Goal: Information Seeking & Learning: Learn about a topic

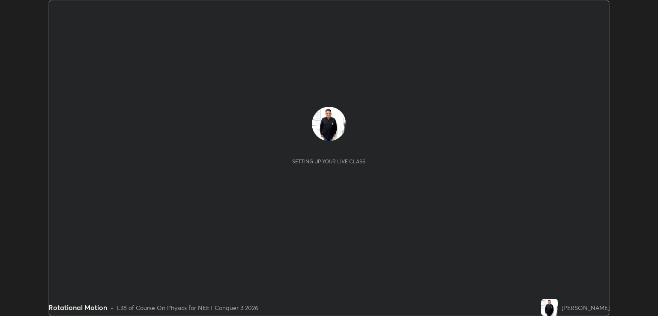
scroll to position [316, 657]
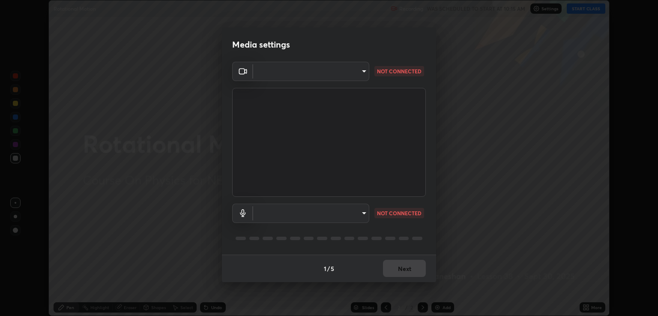
type input "40843d98562d9f5d3eedaa6b65eb6b7acee7651b253b4360fa7262c70a609c07"
type input "c328de03916d3032704ba0a2bbeab6993d2f57c1de640bd94cb1a66c1c9be3e9"
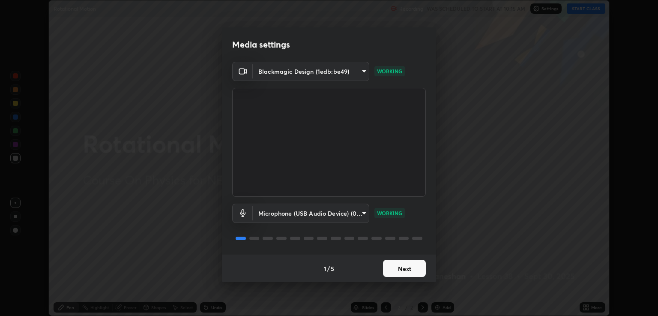
click at [403, 270] on button "Next" at bounding box center [404, 268] width 43 height 17
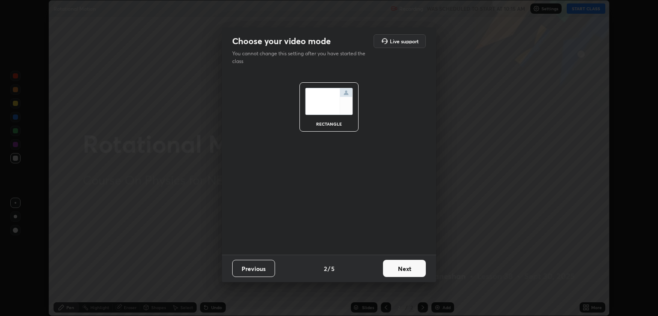
click at [404, 270] on button "Next" at bounding box center [404, 268] width 43 height 17
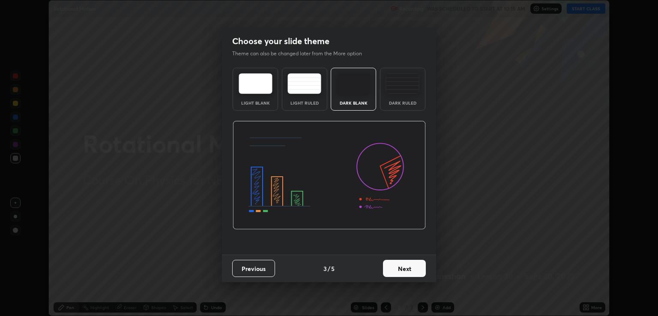
click at [403, 270] on button "Next" at bounding box center [404, 268] width 43 height 17
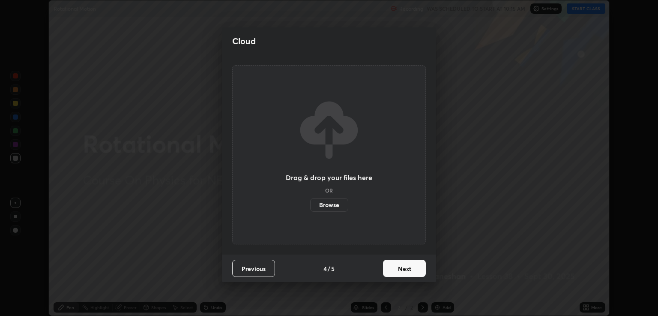
click at [394, 266] on button "Next" at bounding box center [404, 268] width 43 height 17
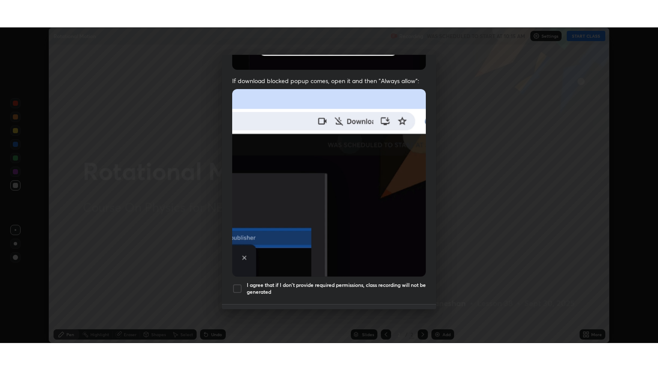
scroll to position [173, 0]
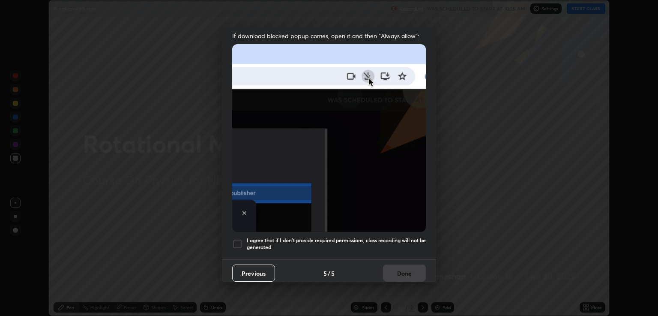
click at [236, 240] on div at bounding box center [237, 244] width 10 height 10
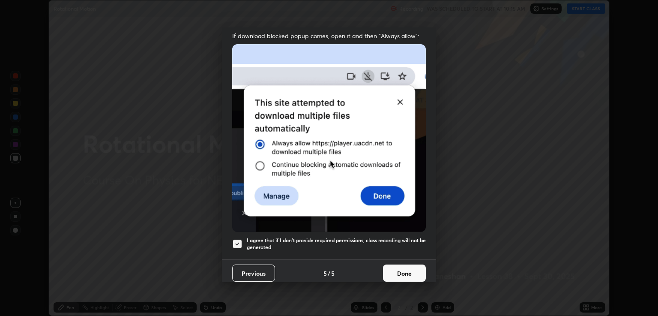
click at [398, 270] on button "Done" at bounding box center [404, 272] width 43 height 17
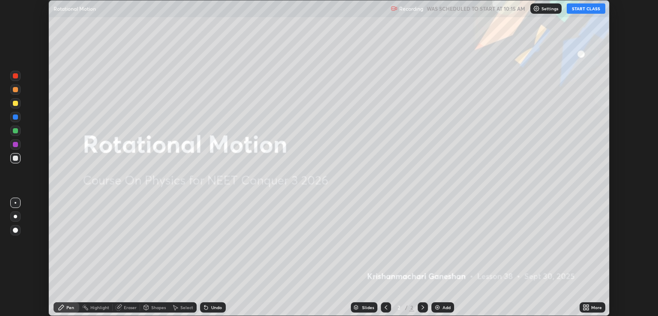
click at [436, 307] on img at bounding box center [437, 307] width 7 height 7
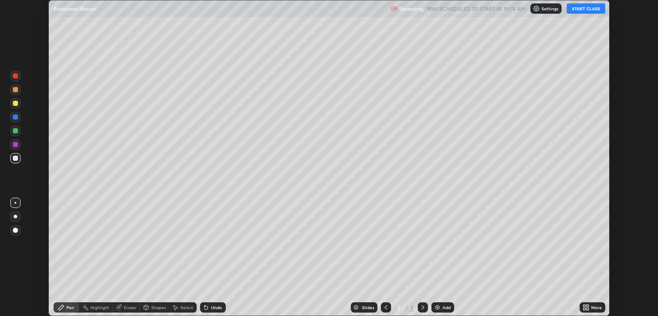
click at [435, 309] on img at bounding box center [437, 307] width 7 height 7
click at [582, 11] on button "START CLASS" at bounding box center [586, 8] width 39 height 10
click at [585, 307] on icon at bounding box center [584, 306] width 2 height 2
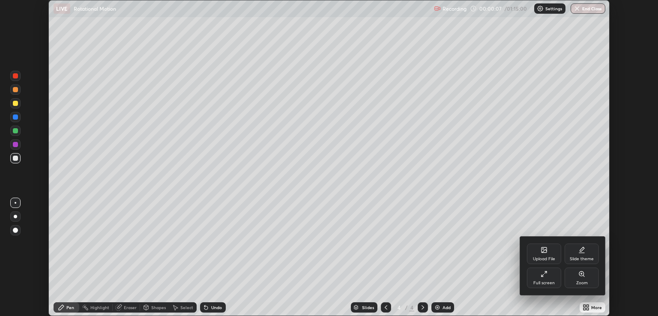
click at [545, 275] on icon at bounding box center [544, 273] width 7 height 7
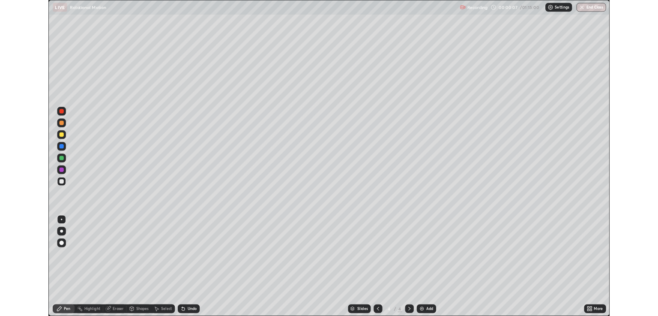
scroll to position [370, 658]
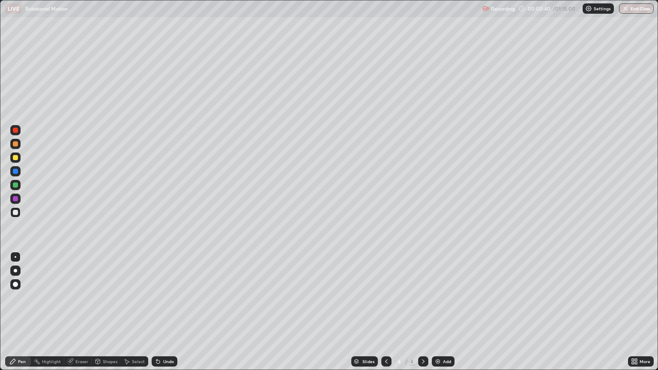
click at [22, 315] on div "Pen" at bounding box center [22, 361] width 8 height 4
click at [17, 161] on div at bounding box center [15, 157] width 10 height 10
click at [79, 315] on div "Eraser" at bounding box center [81, 361] width 13 height 4
click at [23, 315] on div "Pen" at bounding box center [22, 361] width 8 height 4
click at [136, 315] on div "Select" at bounding box center [138, 361] width 13 height 4
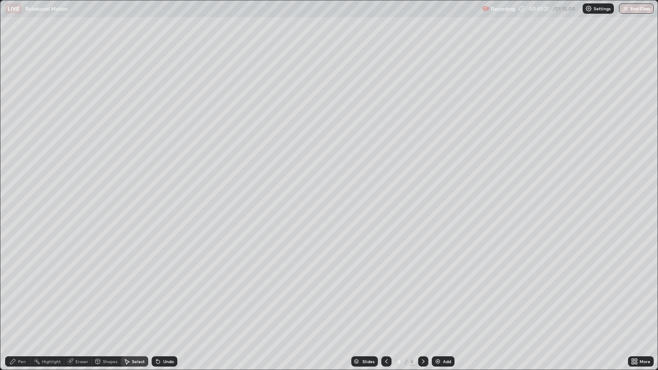
click at [100, 315] on icon at bounding box center [97, 361] width 7 height 7
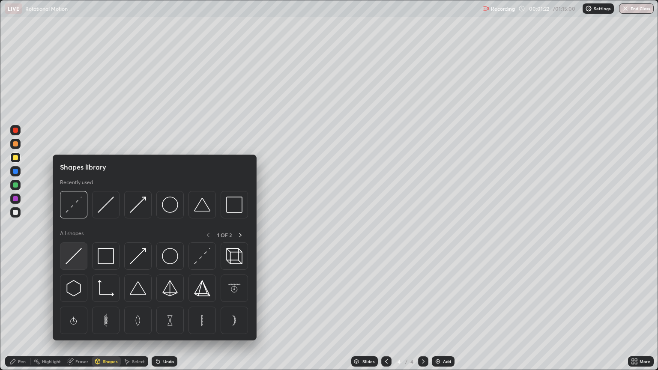
click at [72, 258] on img at bounding box center [74, 256] width 16 height 16
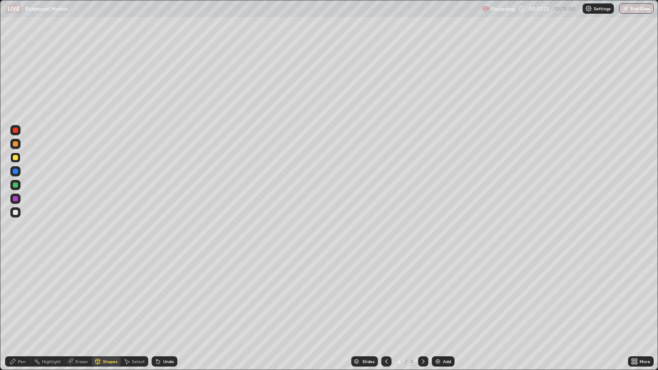
click at [15, 211] on div at bounding box center [15, 212] width 5 height 5
click at [161, 315] on div "Undo" at bounding box center [165, 361] width 26 height 10
click at [167, 315] on div "Undo" at bounding box center [168, 361] width 11 height 4
click at [113, 315] on div "Shapes" at bounding box center [110, 361] width 15 height 4
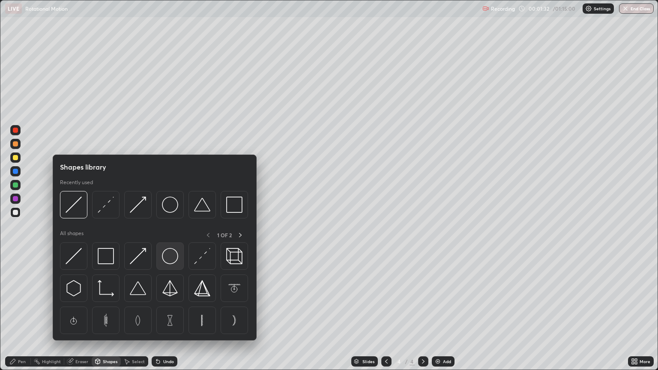
click at [171, 257] on img at bounding box center [170, 256] width 16 height 16
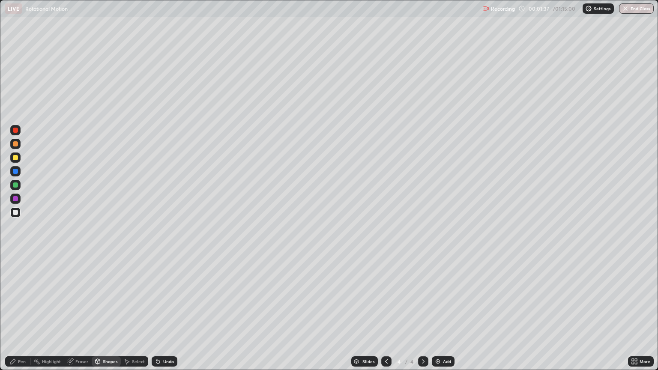
click at [106, 315] on div "Shapes" at bounding box center [110, 361] width 15 height 4
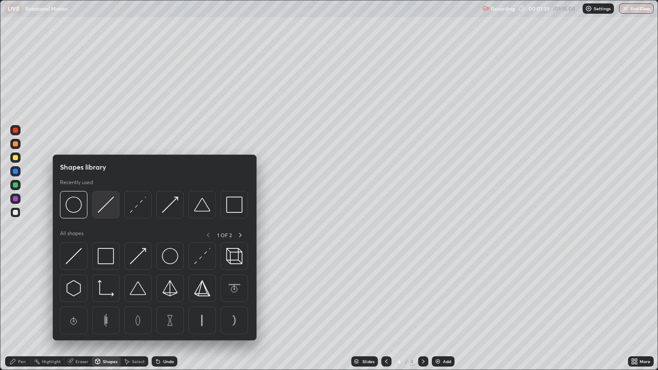
click at [102, 205] on img at bounding box center [106, 205] width 16 height 16
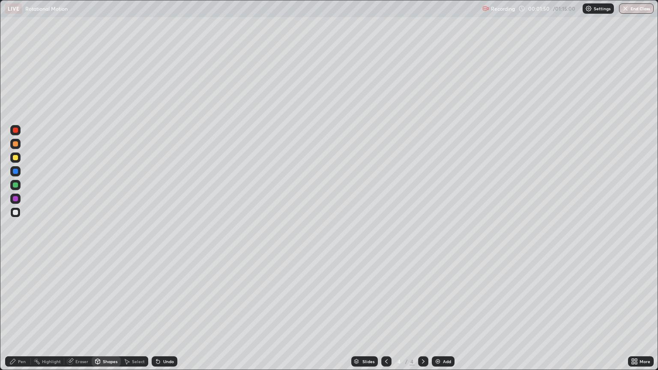
click at [165, 315] on div "Undo" at bounding box center [165, 361] width 26 height 10
click at [22, 315] on div "Pen" at bounding box center [22, 361] width 8 height 4
click at [83, 315] on div "Eraser" at bounding box center [81, 361] width 13 height 4
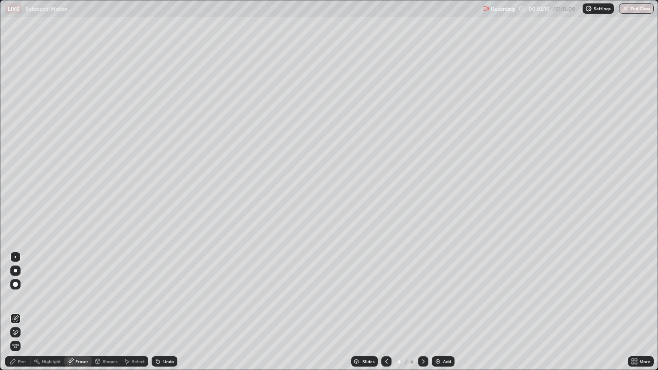
click at [107, 315] on div "Shapes" at bounding box center [110, 361] width 15 height 4
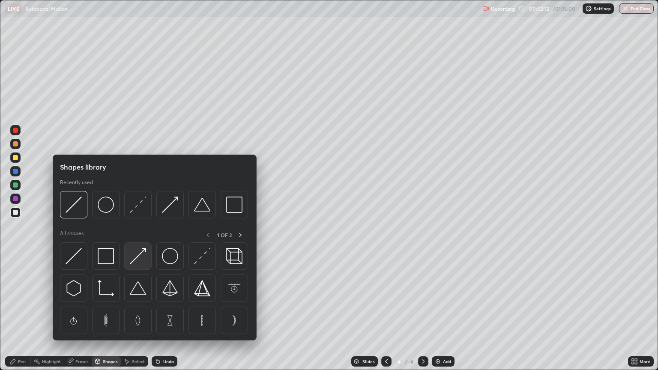
click at [137, 258] on img at bounding box center [138, 256] width 16 height 16
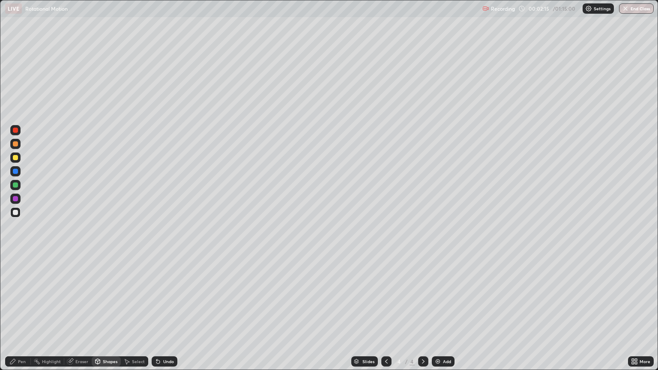
click at [15, 158] on div at bounding box center [15, 157] width 5 height 5
click at [17, 159] on div at bounding box center [15, 157] width 5 height 5
click at [26, 315] on div "Pen" at bounding box center [18, 361] width 26 height 10
click at [24, 315] on div "Pen" at bounding box center [22, 361] width 8 height 4
click at [13, 214] on div at bounding box center [15, 212] width 5 height 5
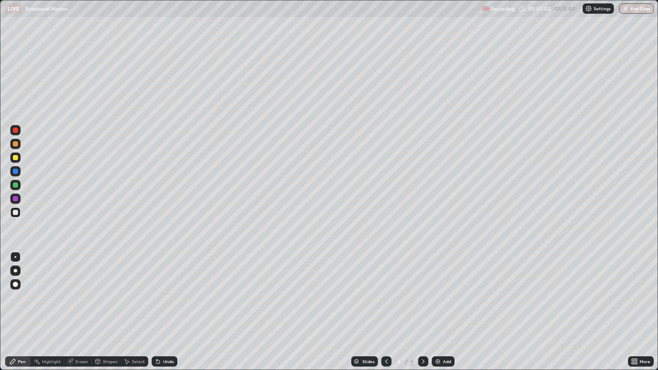
click at [105, 315] on div "Shapes" at bounding box center [110, 361] width 15 height 4
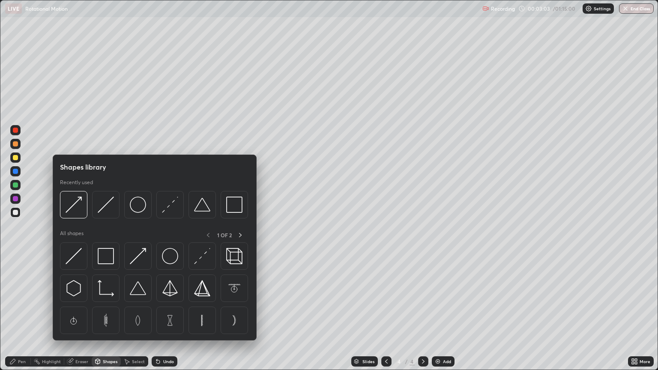
click at [21, 315] on div "Pen" at bounding box center [22, 361] width 8 height 4
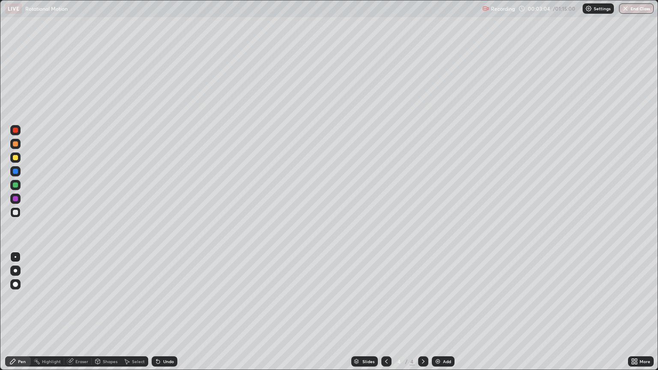
click at [76, 315] on div "Eraser" at bounding box center [81, 361] width 13 height 4
click at [25, 315] on div "Pen" at bounding box center [22, 361] width 8 height 4
click at [82, 315] on div "Eraser" at bounding box center [81, 361] width 13 height 4
click at [21, 315] on div "Pen" at bounding box center [18, 361] width 26 height 10
click at [106, 315] on div "Shapes" at bounding box center [110, 361] width 15 height 4
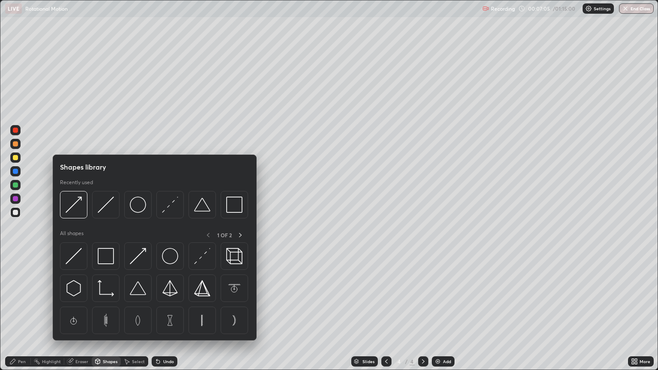
click at [80, 315] on div "Eraser" at bounding box center [81, 361] width 13 height 4
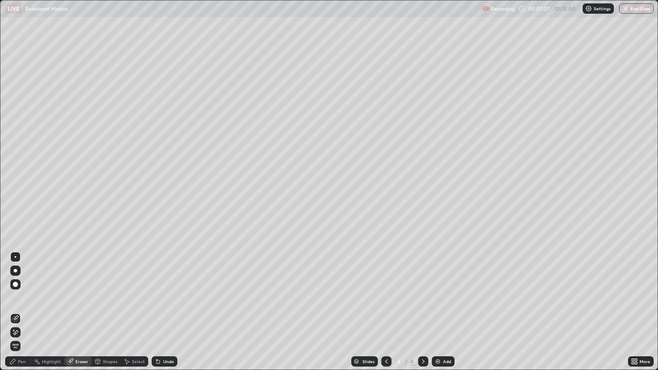
click at [46, 315] on div "Highlight" at bounding box center [47, 361] width 33 height 10
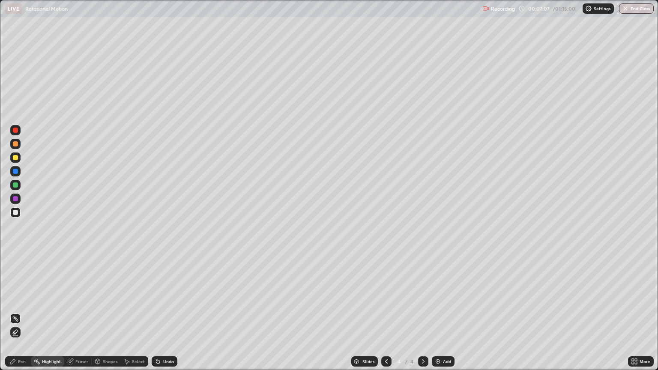
click at [27, 315] on div "Pen" at bounding box center [18, 361] width 26 height 10
click at [22, 315] on div "Pen" at bounding box center [22, 361] width 8 height 4
click at [15, 158] on div at bounding box center [15, 157] width 5 height 5
click at [80, 315] on div "Eraser" at bounding box center [81, 361] width 13 height 4
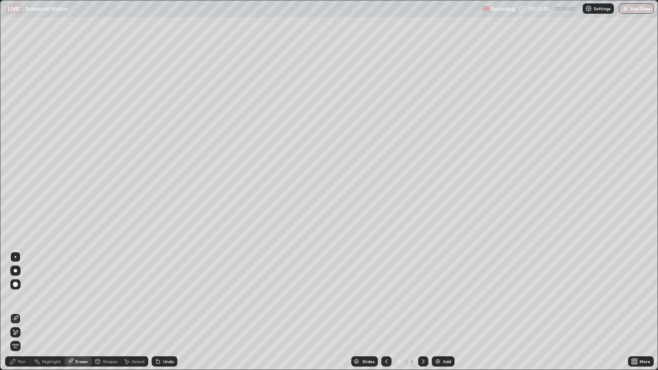
click at [18, 315] on div "Pen" at bounding box center [22, 361] width 8 height 4
click at [15, 215] on div at bounding box center [15, 212] width 10 height 10
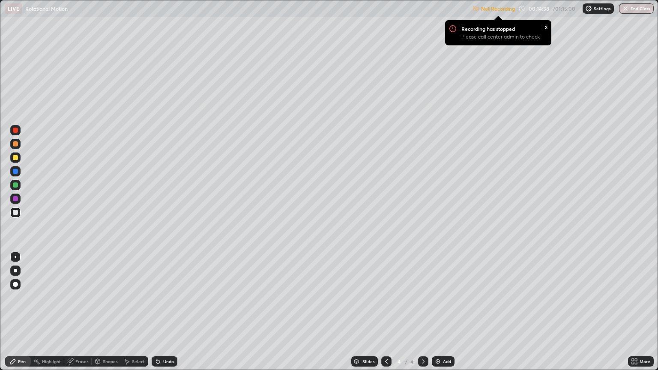
click at [79, 315] on div "Eraser" at bounding box center [81, 361] width 13 height 4
click at [16, 315] on div "Pen" at bounding box center [18, 361] width 26 height 10
click at [21, 315] on div "Pen" at bounding box center [22, 361] width 8 height 4
click at [53, 315] on div "Highlight" at bounding box center [51, 361] width 19 height 4
click at [81, 315] on div "Eraser" at bounding box center [81, 361] width 13 height 4
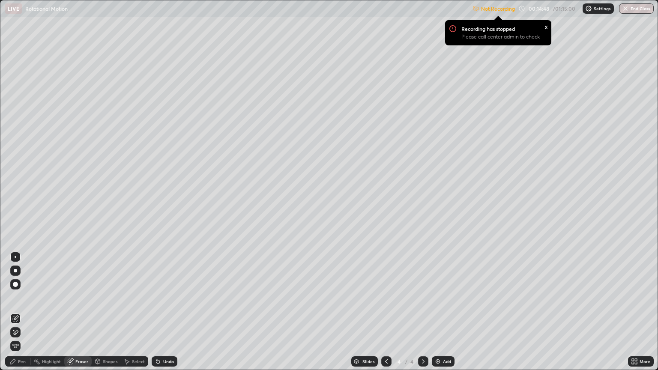
click at [18, 315] on div "Pen" at bounding box center [22, 361] width 8 height 4
click at [79, 315] on div "Eraser" at bounding box center [77, 361] width 27 height 10
click at [20, 315] on div "Pen" at bounding box center [22, 361] width 8 height 4
click at [21, 315] on div "Pen" at bounding box center [18, 361] width 26 height 10
click at [55, 315] on div "Highlight" at bounding box center [51, 361] width 19 height 4
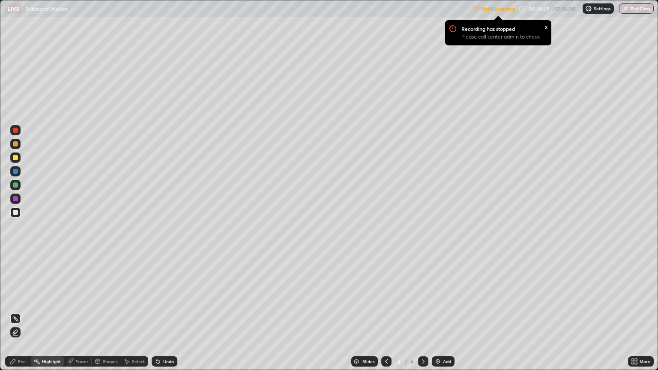
click at [81, 315] on div "Eraser" at bounding box center [81, 361] width 13 height 4
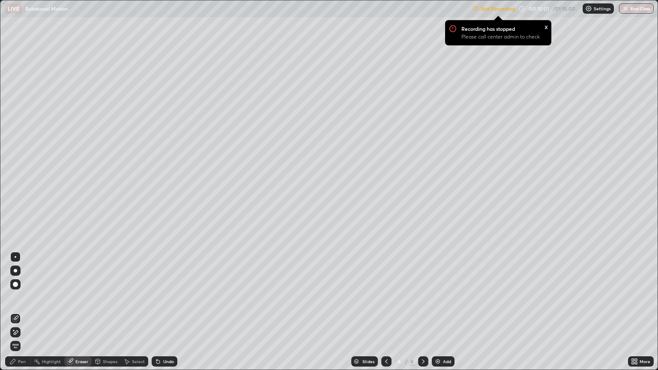
click at [24, 315] on div "Pen" at bounding box center [22, 361] width 8 height 4
click at [13, 154] on div at bounding box center [15, 157] width 10 height 10
click at [77, 315] on div "Eraser" at bounding box center [77, 361] width 27 height 10
click at [25, 315] on div "Pen" at bounding box center [22, 361] width 8 height 4
click at [78, 315] on div "Eraser" at bounding box center [81, 361] width 13 height 4
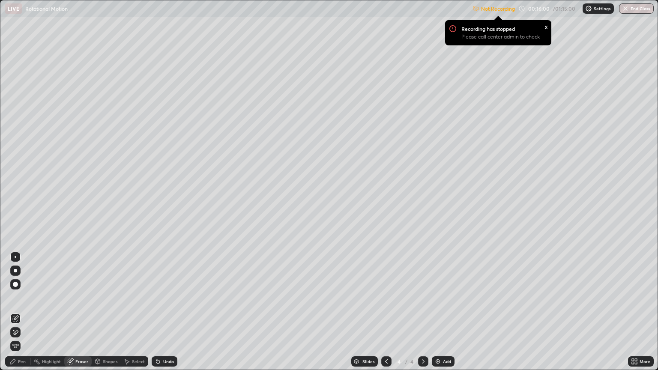
click at [27, 315] on div "Pen" at bounding box center [18, 361] width 26 height 10
click at [546, 29] on div "x" at bounding box center [545, 26] width 3 height 9
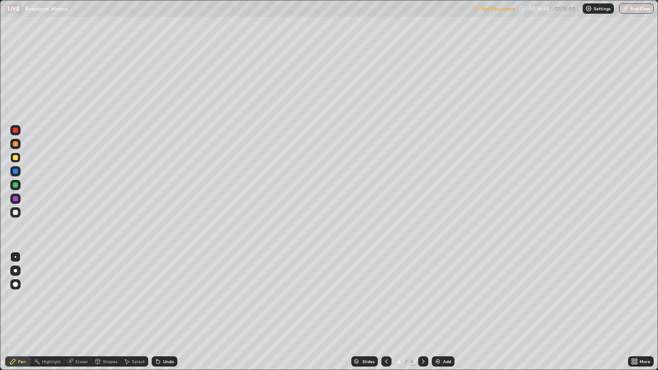
click at [477, 9] on img at bounding box center [475, 8] width 7 height 7
click at [481, 11] on p "Not Recording" at bounding box center [498, 9] width 34 height 6
click at [484, 9] on p "Not Recording" at bounding box center [498, 9] width 34 height 6
click at [494, 11] on p "Not Recording" at bounding box center [498, 9] width 34 height 6
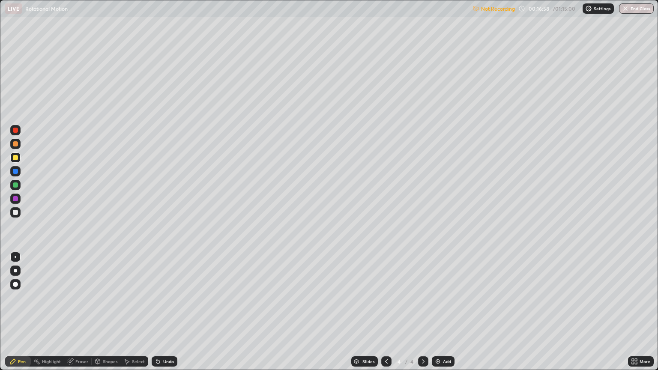
click at [494, 11] on p "Not Recording" at bounding box center [498, 9] width 34 height 6
click at [385, 315] on icon at bounding box center [386, 361] width 7 height 7
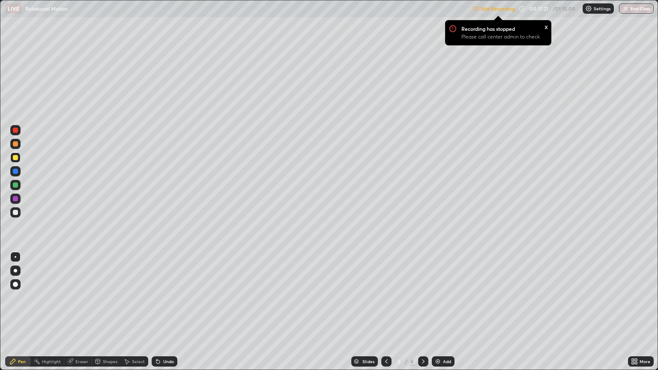
click at [423, 315] on icon at bounding box center [423, 361] width 3 height 4
click at [422, 315] on icon at bounding box center [423, 361] width 7 height 7
click at [421, 315] on icon at bounding box center [423, 361] width 7 height 7
click at [465, 34] on p "Please call center admin to check" at bounding box center [500, 36] width 78 height 7
click at [491, 38] on p "Please call center admin to check" at bounding box center [500, 36] width 78 height 7
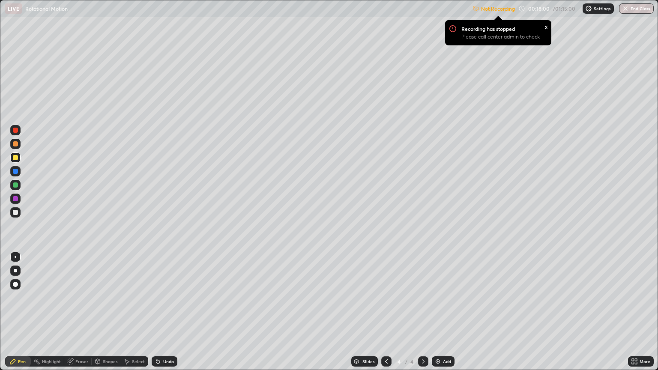
click at [488, 34] on p "Please call center admin to check" at bounding box center [500, 36] width 78 height 7
click at [453, 31] on img at bounding box center [452, 28] width 7 height 8
click at [464, 30] on p "Recording has stopped" at bounding box center [488, 28] width 54 height 7
click at [546, 28] on div "x" at bounding box center [545, 26] width 3 height 9
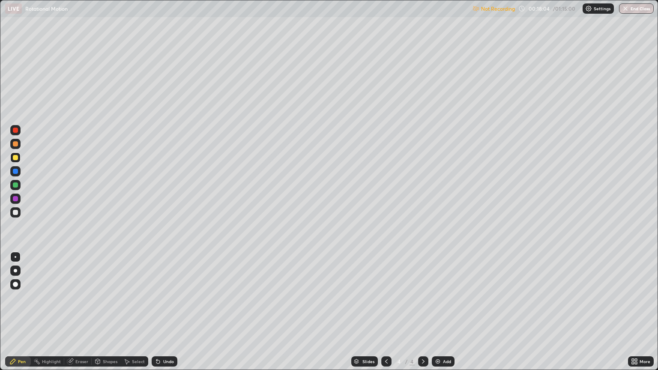
click at [487, 11] on p "Not Recording" at bounding box center [498, 9] width 34 height 6
click at [485, 10] on p "Not Recording" at bounding box center [498, 9] width 34 height 6
click at [80, 315] on div "Eraser" at bounding box center [81, 361] width 13 height 4
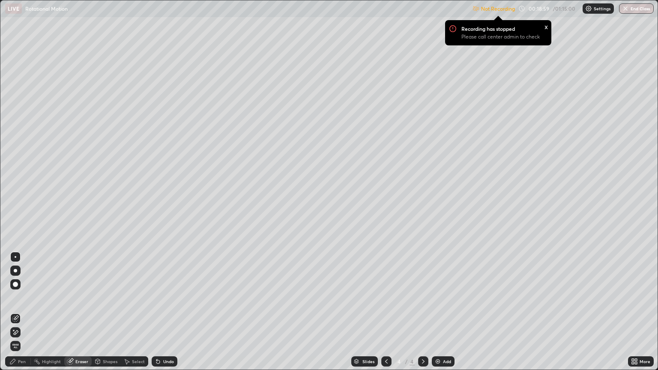
click at [36, 315] on circle at bounding box center [36, 359] width 1 height 1
click at [25, 315] on div "Pen" at bounding box center [22, 361] width 8 height 4
click at [546, 28] on div "x" at bounding box center [545, 26] width 3 height 9
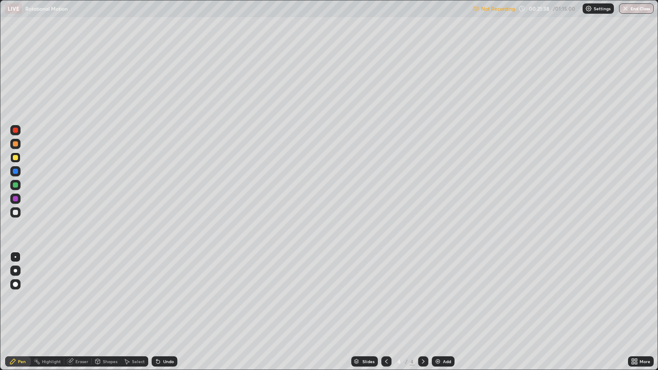
click at [481, 9] on p "Not Recording" at bounding box center [498, 9] width 34 height 6
click at [633, 315] on icon at bounding box center [633, 363] width 2 height 2
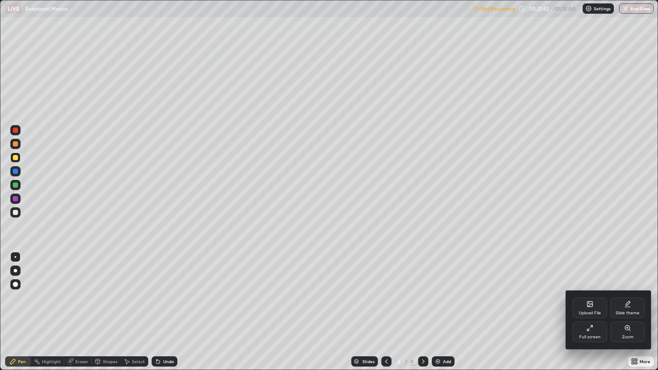
click at [588, 315] on div "Full screen" at bounding box center [590, 332] width 34 height 21
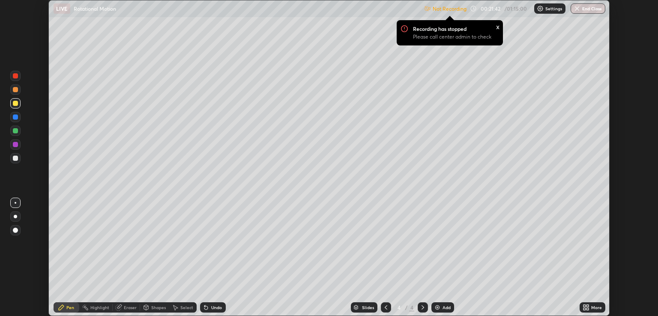
scroll to position [42517, 42175]
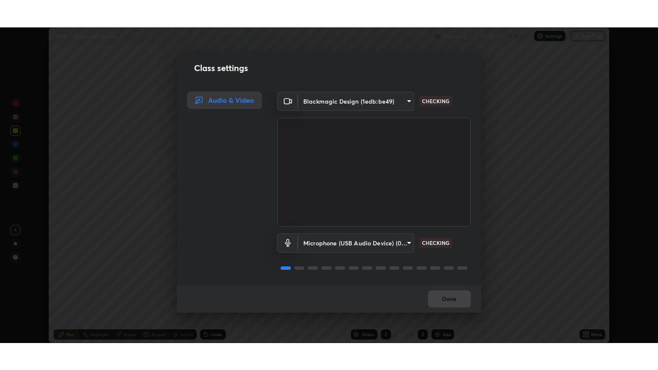
scroll to position [1, 0]
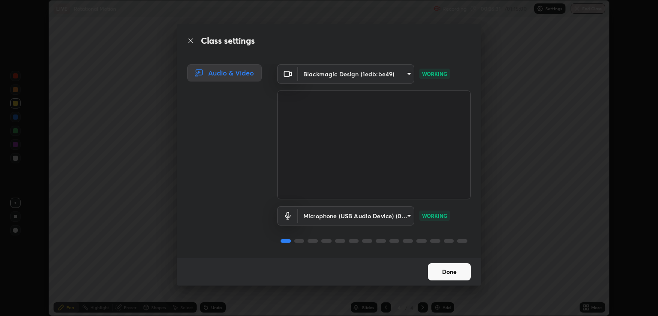
click at [447, 274] on button "Done" at bounding box center [449, 271] width 43 height 17
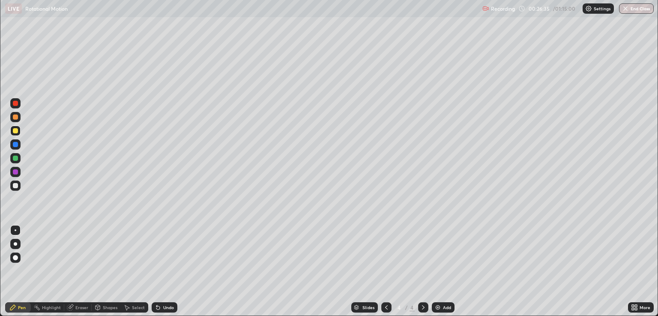
scroll to position [370, 658]
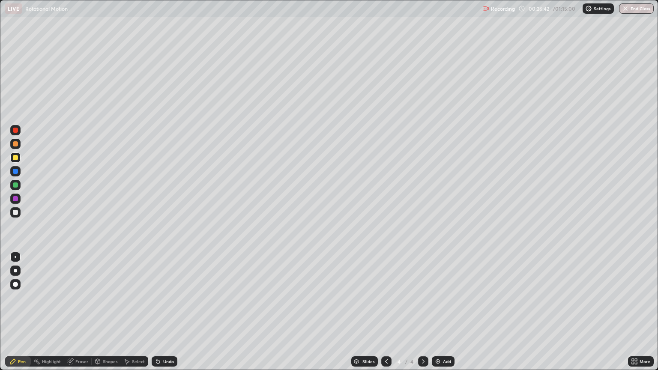
click at [436, 315] on img at bounding box center [437, 361] width 7 height 7
click at [15, 158] on div at bounding box center [15, 157] width 5 height 5
click at [83, 315] on div "Eraser" at bounding box center [81, 361] width 13 height 4
click at [30, 315] on div "Pen" at bounding box center [18, 361] width 26 height 17
click at [24, 315] on div "Pen" at bounding box center [22, 361] width 8 height 4
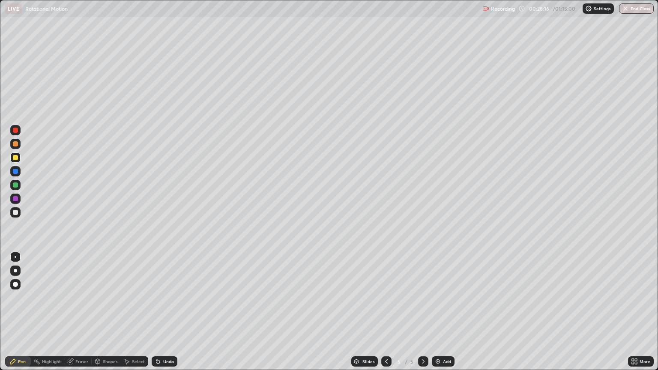
click at [16, 213] on div at bounding box center [15, 212] width 5 height 5
click at [84, 315] on div "Eraser" at bounding box center [81, 361] width 13 height 4
click at [25, 315] on div "Pen" at bounding box center [22, 361] width 8 height 4
click at [84, 315] on div "Eraser" at bounding box center [77, 361] width 27 height 10
click at [20, 315] on div "Pen" at bounding box center [22, 361] width 8 height 4
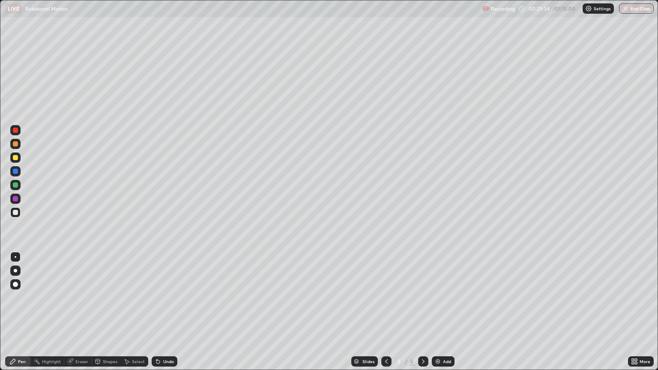
click at [164, 315] on div "Undo" at bounding box center [168, 361] width 11 height 4
click at [162, 315] on div "Undo" at bounding box center [165, 361] width 26 height 10
click at [163, 315] on div "Undo" at bounding box center [168, 361] width 11 height 4
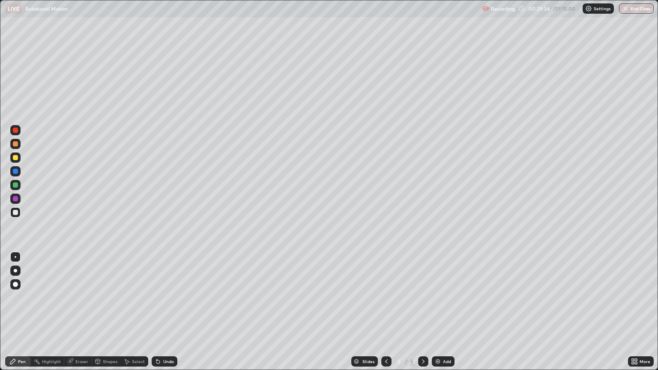
click at [164, 315] on div "Undo" at bounding box center [168, 361] width 11 height 4
click at [25, 315] on div "Pen" at bounding box center [22, 361] width 8 height 4
click at [108, 315] on div "Shapes" at bounding box center [110, 361] width 15 height 4
click at [57, 315] on div "Highlight" at bounding box center [51, 361] width 19 height 4
click at [76, 315] on div "Eraser" at bounding box center [81, 361] width 13 height 4
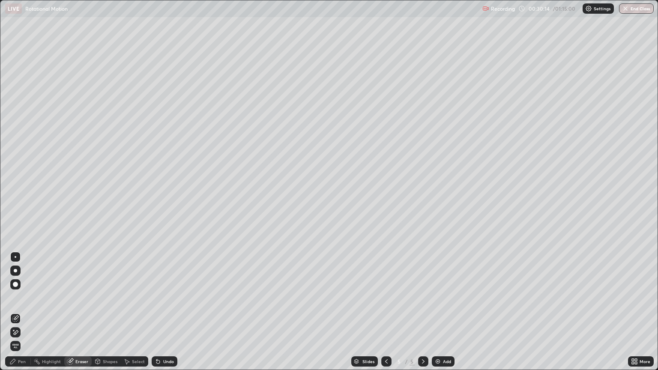
click at [20, 315] on div "Pen" at bounding box center [22, 361] width 8 height 4
click at [15, 157] on div at bounding box center [15, 157] width 5 height 5
click at [80, 315] on div "Eraser" at bounding box center [81, 361] width 13 height 4
click at [19, 315] on div "Pen" at bounding box center [22, 361] width 8 height 4
click at [15, 257] on div at bounding box center [16, 257] width 2 height 2
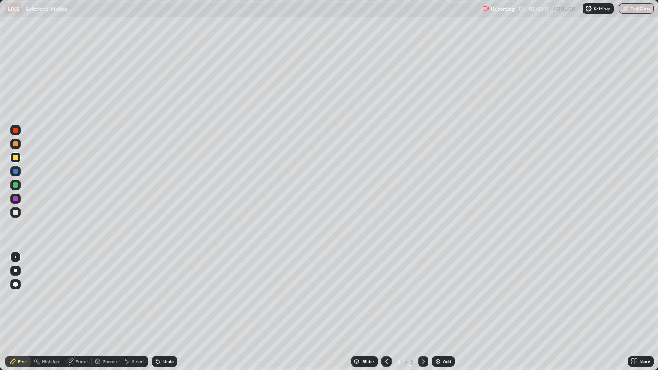
click at [80, 315] on div "Eraser" at bounding box center [81, 361] width 13 height 4
click at [18, 315] on div "Pen" at bounding box center [18, 361] width 26 height 10
click at [15, 257] on div at bounding box center [16, 257] width 2 height 2
click at [14, 213] on div at bounding box center [15, 212] width 5 height 5
click at [81, 315] on div "Eraser" at bounding box center [81, 361] width 13 height 4
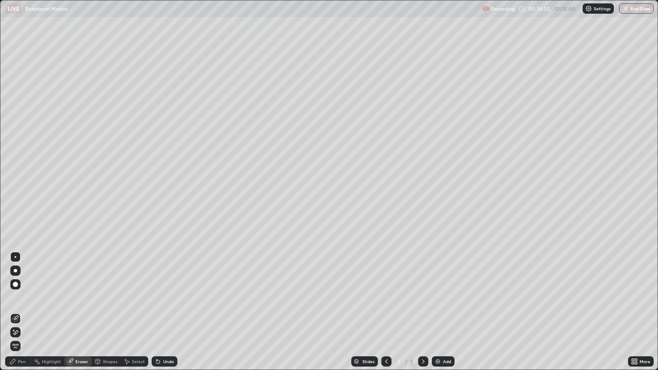
click at [24, 315] on div "Pen" at bounding box center [18, 361] width 26 height 10
click at [83, 315] on div "Eraser" at bounding box center [81, 361] width 13 height 4
click at [24, 315] on div "Pen" at bounding box center [22, 361] width 8 height 4
click at [17, 159] on div at bounding box center [15, 157] width 5 height 5
click at [84, 315] on div "Eraser" at bounding box center [81, 361] width 13 height 4
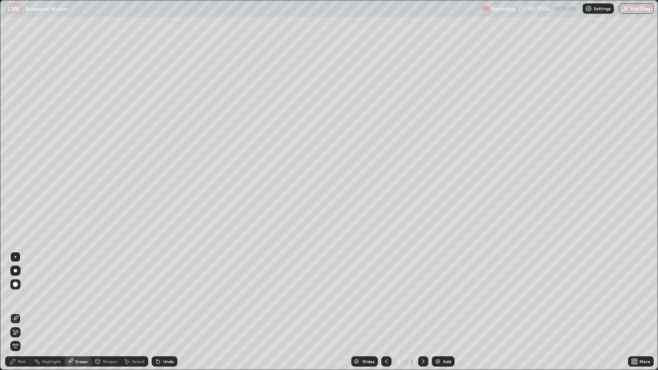
click at [24, 315] on div "Pen" at bounding box center [22, 361] width 8 height 4
click at [435, 315] on img at bounding box center [437, 361] width 7 height 7
click at [14, 213] on div at bounding box center [15, 212] width 5 height 5
click at [81, 315] on div "Eraser" at bounding box center [81, 361] width 13 height 4
click at [23, 315] on div "Pen" at bounding box center [18, 361] width 26 height 10
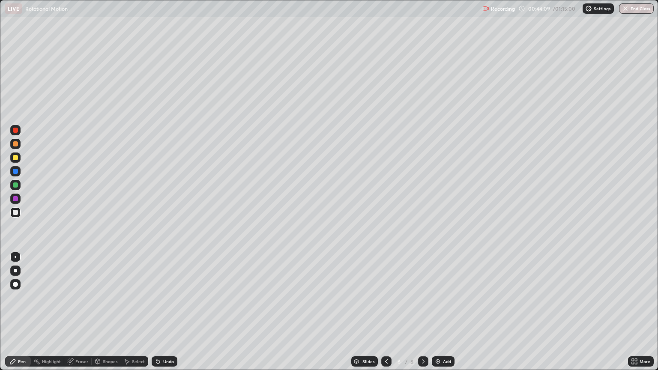
click at [77, 315] on div "Eraser" at bounding box center [81, 361] width 13 height 4
click at [24, 315] on div "Pen" at bounding box center [22, 361] width 8 height 4
click at [22, 315] on div "Pen" at bounding box center [18, 361] width 26 height 10
click at [16, 156] on div at bounding box center [15, 157] width 5 height 5
click at [17, 212] on div at bounding box center [15, 212] width 5 height 5
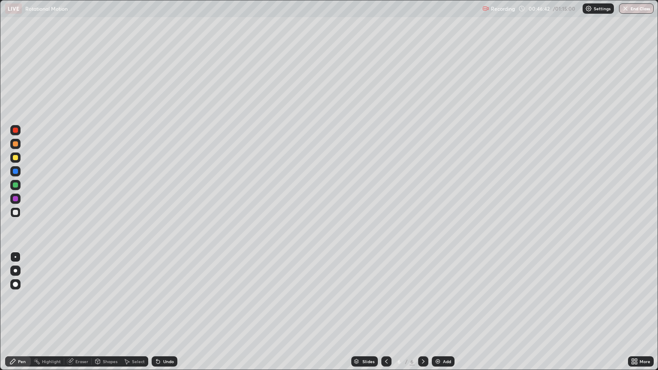
click at [386, 315] on icon at bounding box center [386, 361] width 7 height 7
click at [422, 315] on icon at bounding box center [423, 361] width 7 height 7
click at [385, 315] on icon at bounding box center [386, 361] width 7 height 7
click at [437, 315] on img at bounding box center [437, 361] width 7 height 7
click at [77, 315] on div "Eraser" at bounding box center [81, 361] width 13 height 4
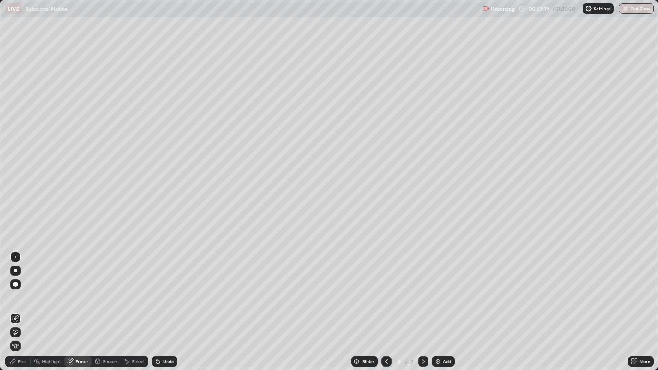
click at [22, 315] on div "Pen" at bounding box center [22, 361] width 8 height 4
click at [12, 158] on div at bounding box center [15, 157] width 10 height 10
click at [77, 315] on div "Eraser" at bounding box center [81, 361] width 13 height 4
click at [21, 315] on div "Pen" at bounding box center [22, 361] width 8 height 4
click at [81, 315] on div "Eraser" at bounding box center [81, 361] width 13 height 4
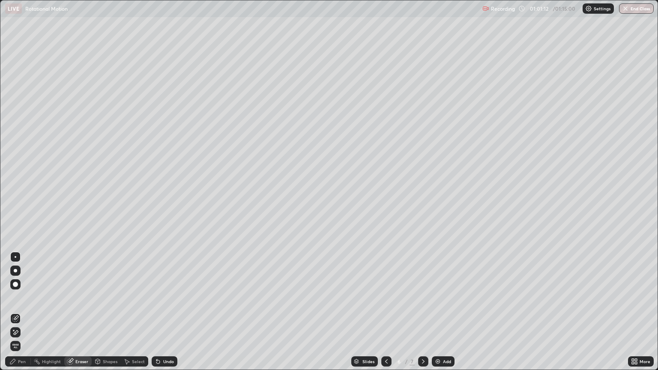
click at [24, 315] on div "Pen" at bounding box center [18, 361] width 26 height 10
click at [82, 315] on div "Eraser" at bounding box center [81, 361] width 13 height 4
click at [20, 315] on div "Pen" at bounding box center [22, 361] width 8 height 4
click at [81, 315] on div "Eraser" at bounding box center [81, 361] width 13 height 4
click at [24, 315] on div "Pen" at bounding box center [22, 361] width 8 height 4
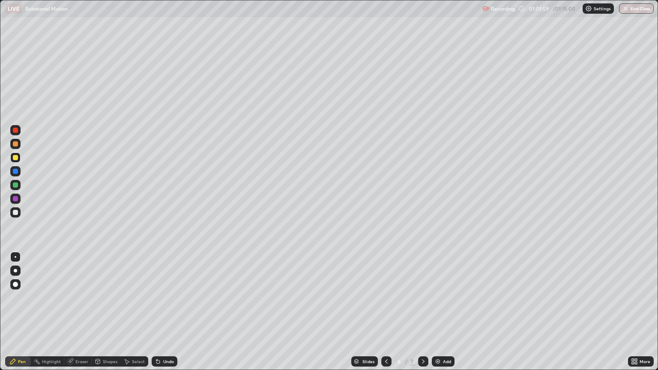
click at [84, 315] on div "Eraser" at bounding box center [81, 361] width 13 height 4
click at [23, 315] on div "Pen" at bounding box center [22, 361] width 8 height 4
click at [432, 315] on div "Add" at bounding box center [443, 361] width 23 height 10
click at [108, 315] on div "Shapes" at bounding box center [106, 361] width 29 height 10
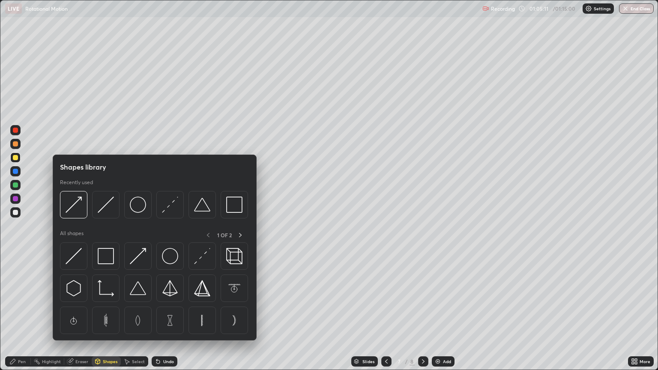
click at [17, 213] on div at bounding box center [15, 212] width 5 height 5
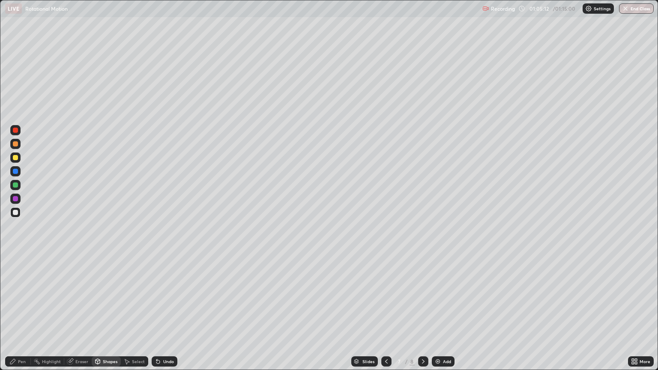
click at [97, 315] on icon at bounding box center [98, 360] width 5 height 1
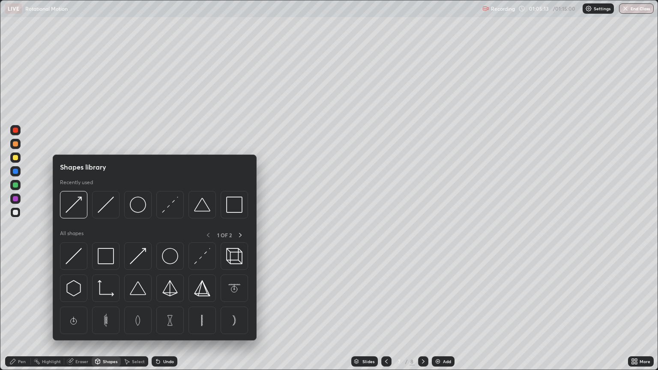
click at [14, 161] on div at bounding box center [15, 157] width 10 height 10
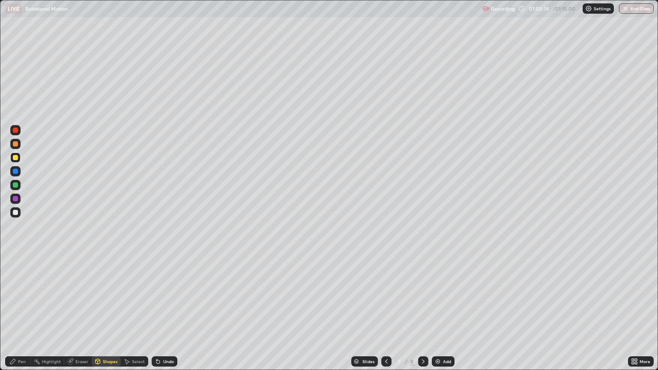
click at [103, 315] on div "Shapes" at bounding box center [110, 361] width 15 height 4
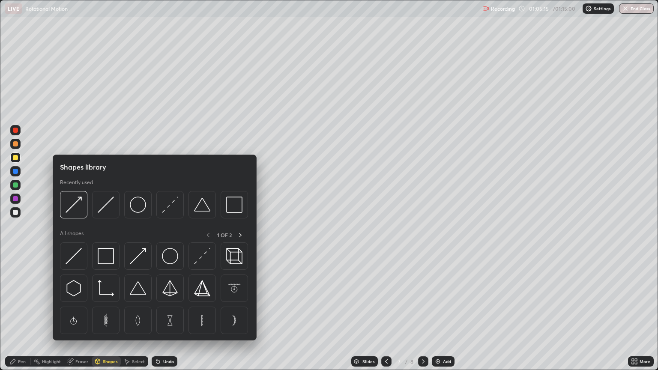
click at [104, 315] on div "Shapes" at bounding box center [110, 361] width 15 height 4
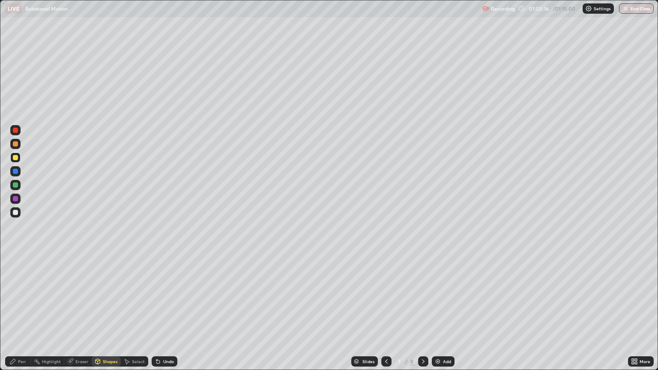
click at [104, 315] on div "Shapes" at bounding box center [110, 361] width 15 height 4
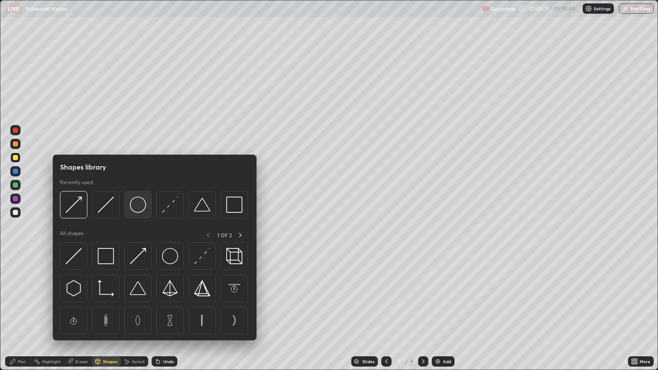
click at [138, 211] on img at bounding box center [138, 205] width 16 height 16
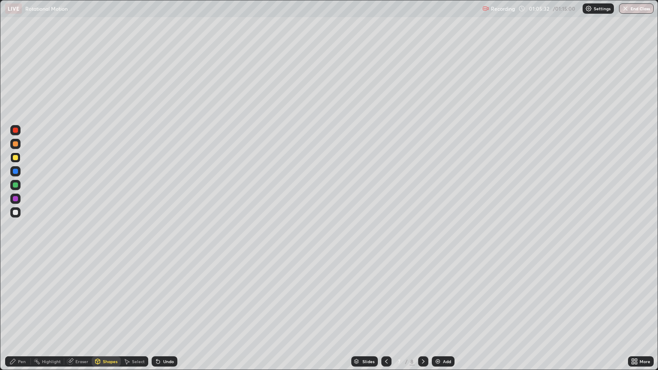
click at [167, 315] on div "Undo" at bounding box center [168, 361] width 11 height 4
click at [113, 315] on div "Shapes" at bounding box center [110, 361] width 15 height 4
click at [111, 315] on div "Shapes" at bounding box center [110, 361] width 15 height 4
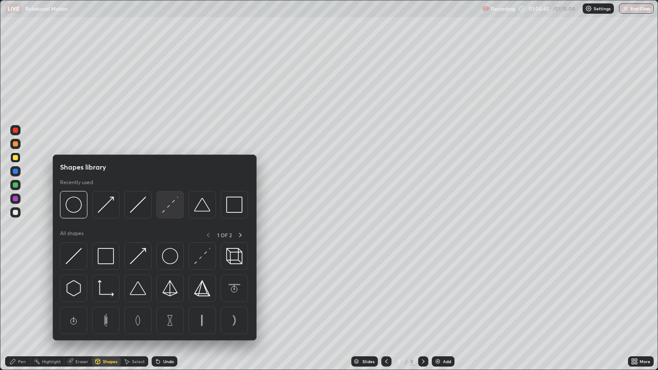
click at [168, 206] on img at bounding box center [170, 205] width 16 height 16
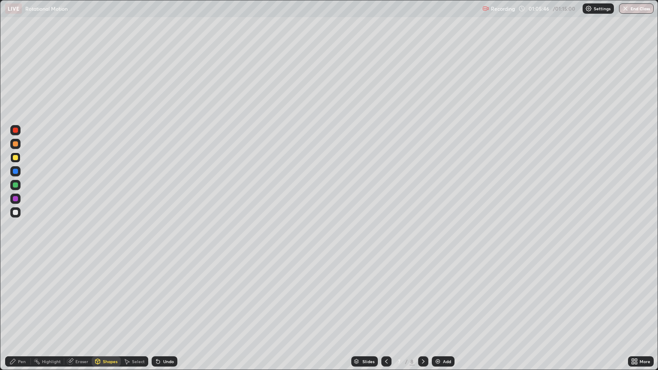
click at [15, 213] on div at bounding box center [15, 212] width 5 height 5
click at [11, 315] on div "Pen" at bounding box center [18, 361] width 26 height 10
click at [83, 315] on div "Eraser" at bounding box center [81, 361] width 13 height 4
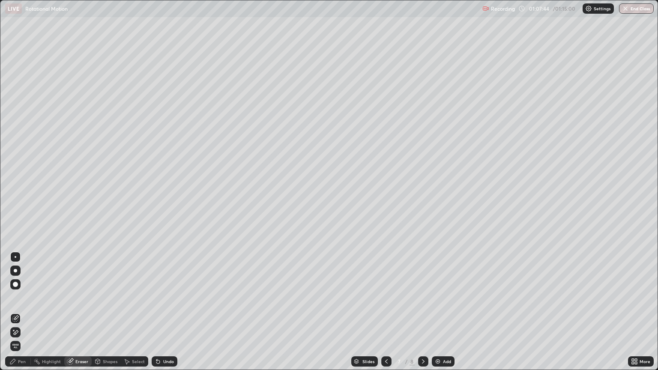
click at [28, 315] on div "Pen" at bounding box center [18, 361] width 26 height 10
click at [76, 315] on div "Eraser" at bounding box center [81, 361] width 13 height 4
click at [21, 315] on div "Pen" at bounding box center [22, 361] width 8 height 4
click at [75, 315] on div "Eraser" at bounding box center [81, 361] width 13 height 4
click at [24, 315] on div "Pen" at bounding box center [18, 361] width 26 height 10
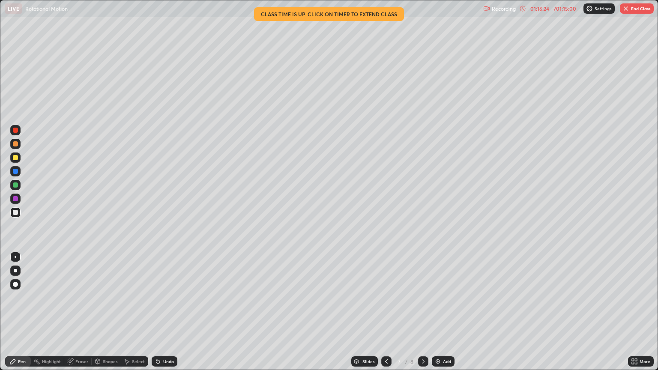
click at [637, 9] on button "End Class" at bounding box center [637, 8] width 34 height 10
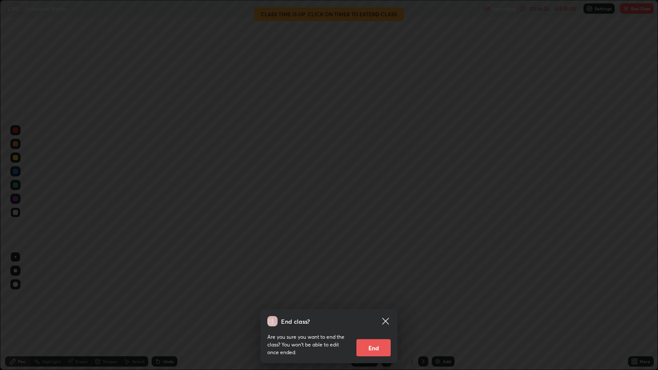
click at [385, 315] on button "End" at bounding box center [373, 347] width 34 height 17
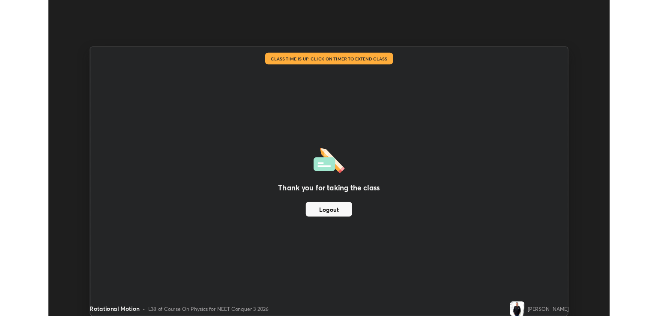
scroll to position [42517, 42175]
